Goal: Learn about a topic: Learn about a topic

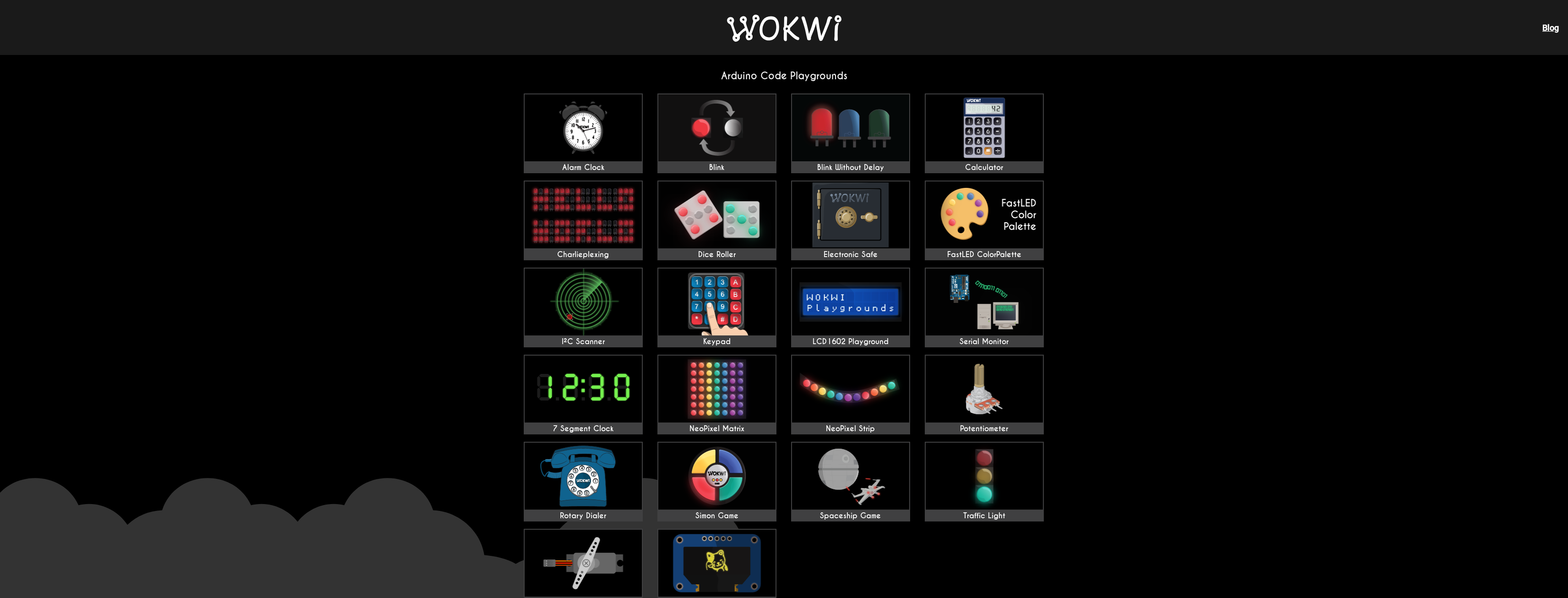
click at [758, 36] on img at bounding box center [784, 28] width 114 height 27
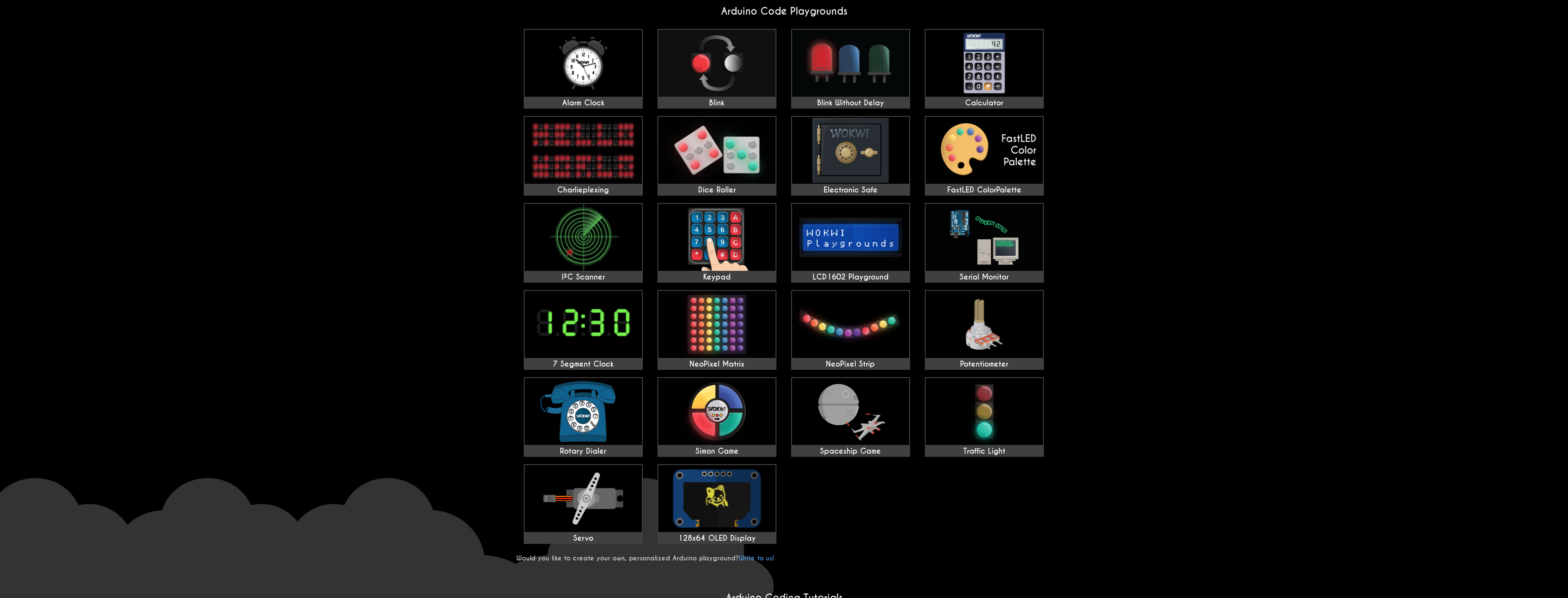
scroll to position [46, 0]
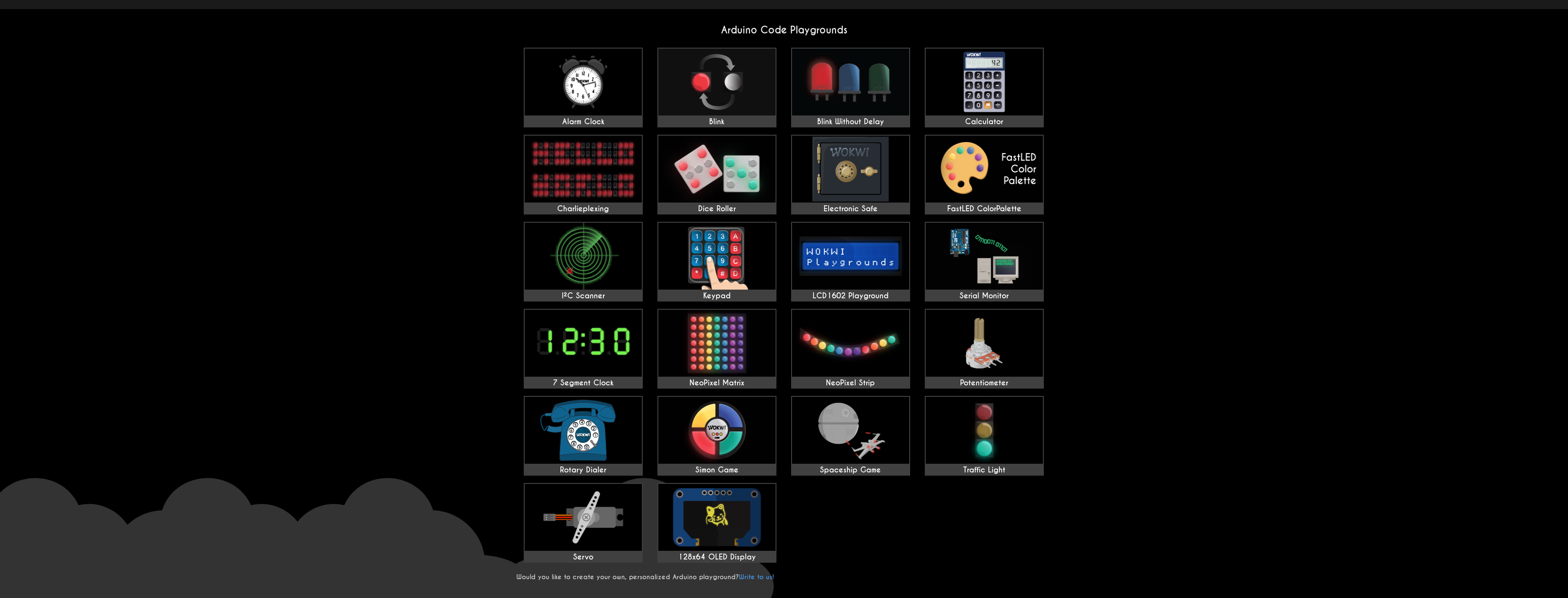
click at [748, 30] on h2 "Arduino Code Playgrounds" at bounding box center [784, 30] width 536 height 12
click at [708, 78] on img at bounding box center [717, 82] width 117 height 67
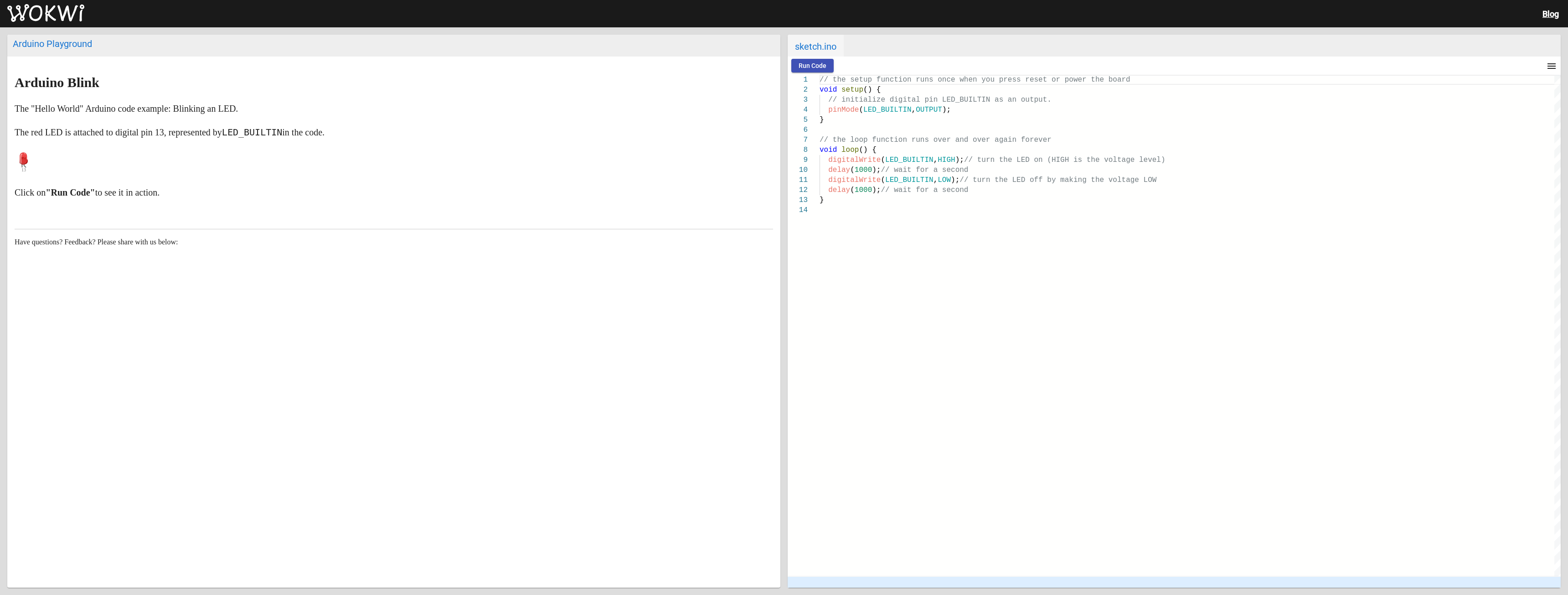
click at [72, 13] on img at bounding box center [46, 13] width 77 height 18
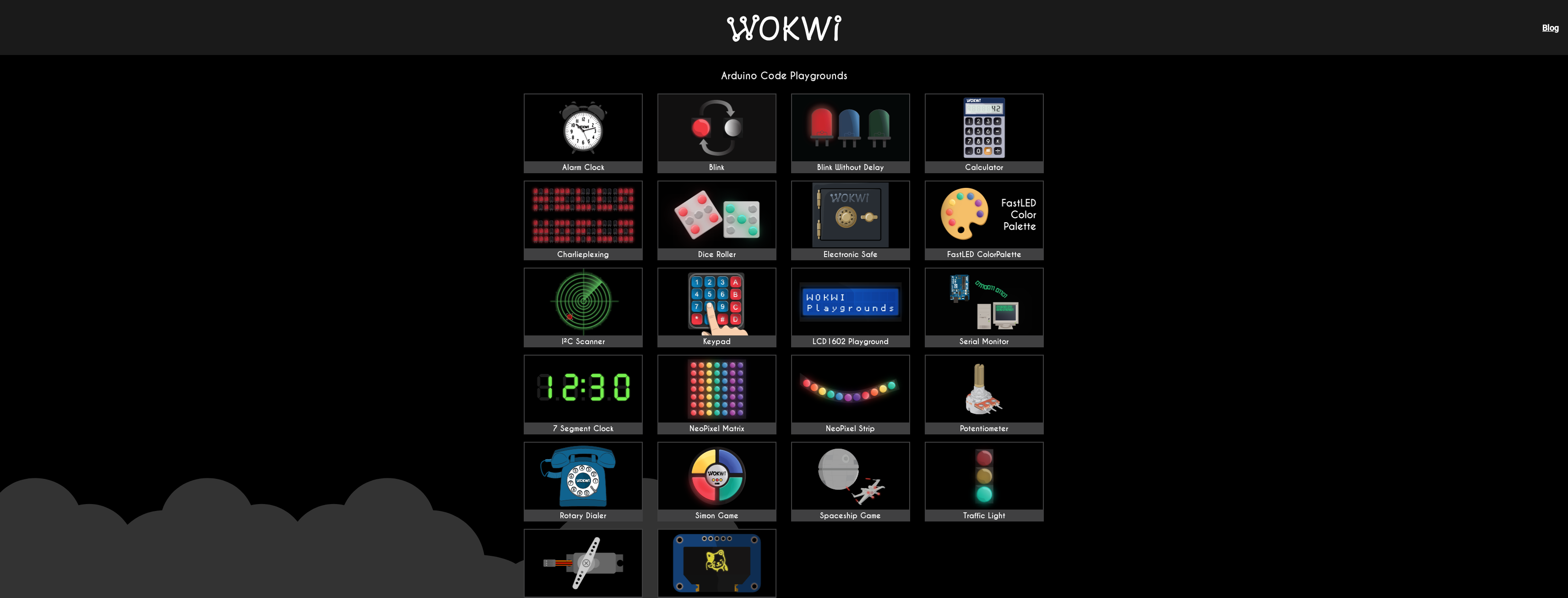
click at [751, 39] on img at bounding box center [784, 28] width 114 height 27
click at [798, 32] on img at bounding box center [784, 28] width 114 height 27
